Goal: Find specific page/section

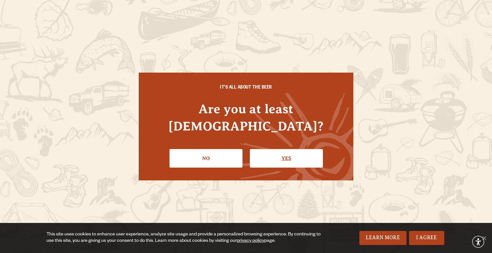
click at [287, 149] on link "Yes" at bounding box center [286, 158] width 73 height 19
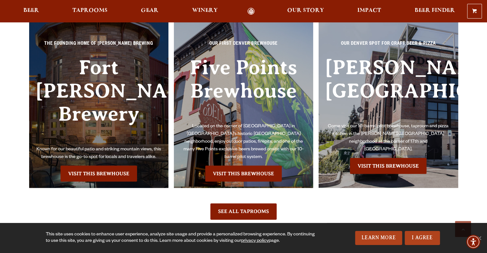
scroll to position [1455, 0]
click at [99, 166] on link "Visit this Brewhouse" at bounding box center [99, 174] width 77 height 16
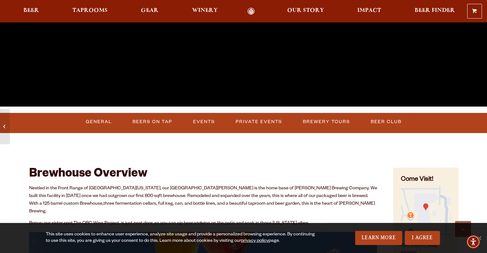
scroll to position [168, 0]
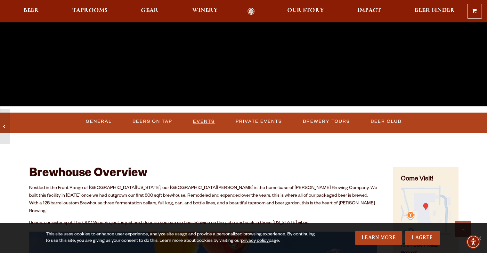
click at [204, 124] on link "Events" at bounding box center [204, 121] width 27 height 15
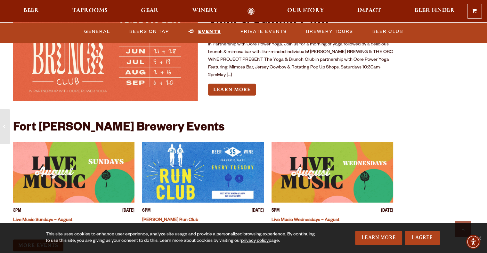
scroll to position [1501, 0]
